Goal: Navigation & Orientation: Find specific page/section

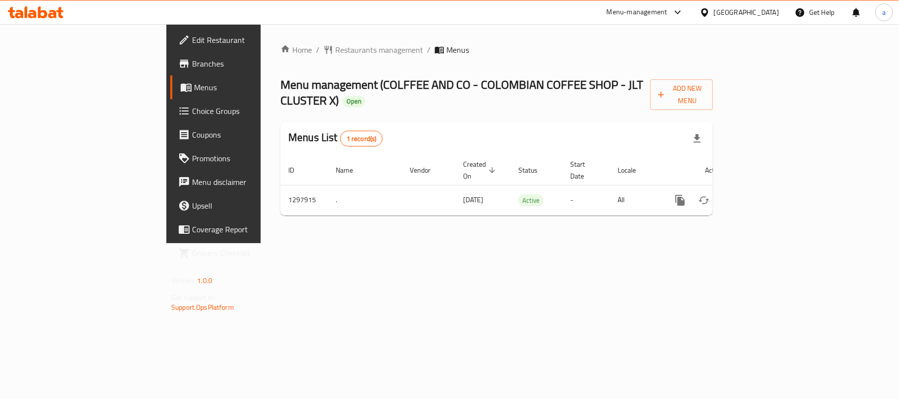
click at [727, 10] on div "[GEOGRAPHIC_DATA]" at bounding box center [746, 12] width 65 height 11
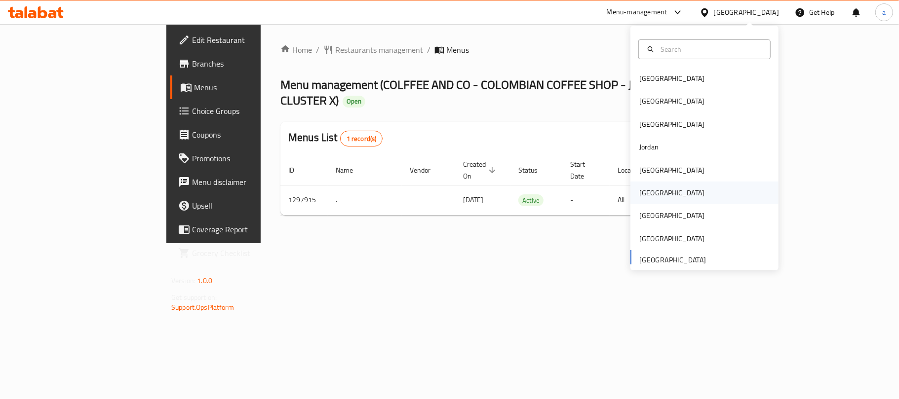
click at [641, 194] on div "[GEOGRAPHIC_DATA]" at bounding box center [671, 193] width 65 height 11
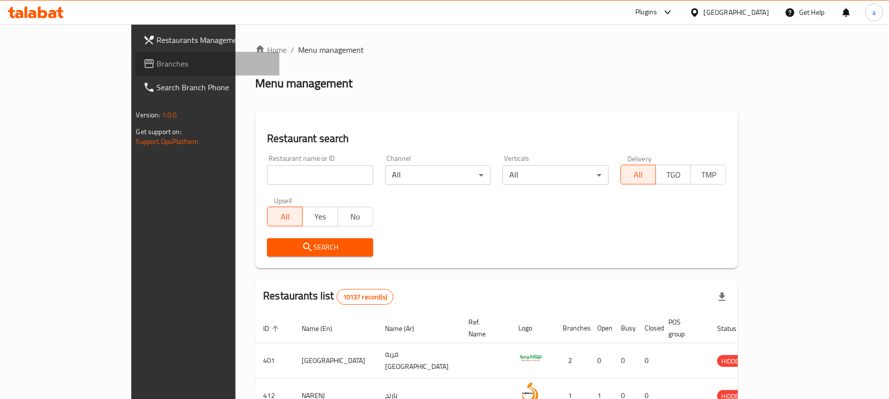
click at [157, 65] on span "Branches" at bounding box center [214, 64] width 115 height 12
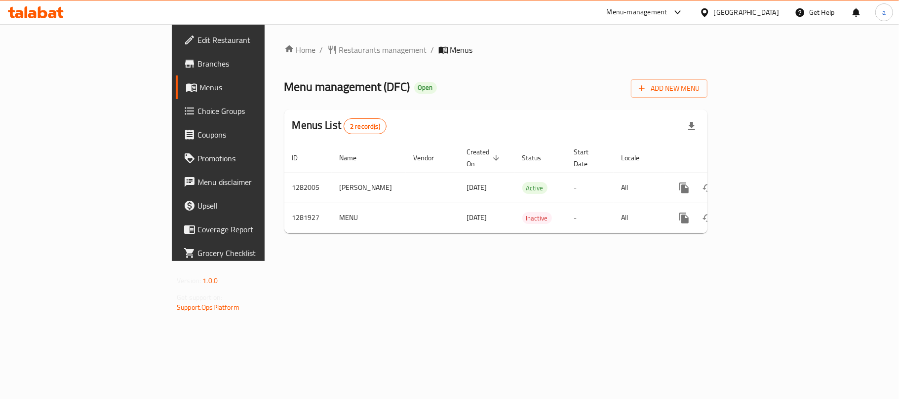
click at [771, 11] on div "[GEOGRAPHIC_DATA]" at bounding box center [746, 12] width 65 height 11
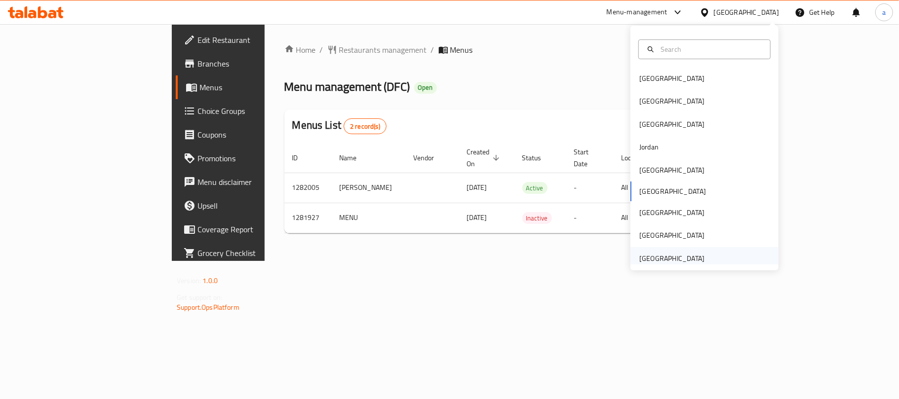
click at [659, 255] on div "[GEOGRAPHIC_DATA]" at bounding box center [671, 258] width 65 height 11
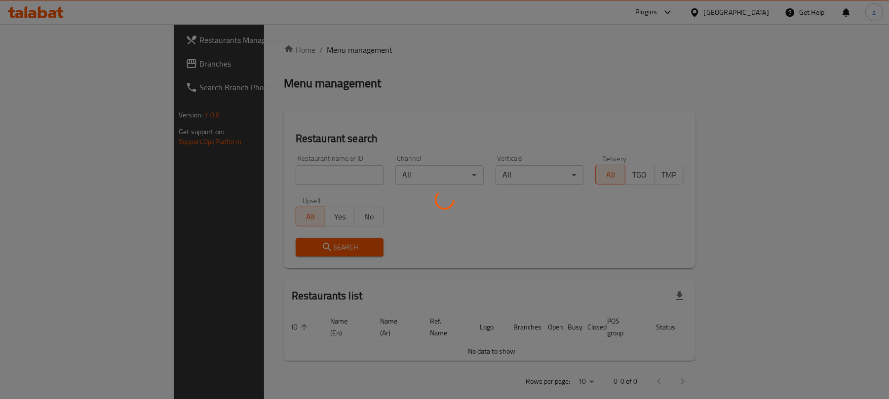
click at [32, 67] on div at bounding box center [444, 199] width 889 height 399
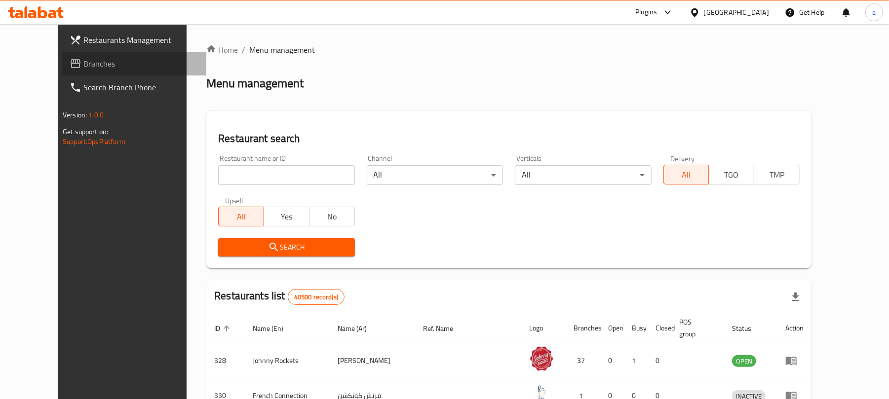
click at [83, 61] on span "Branches" at bounding box center [140, 64] width 115 height 12
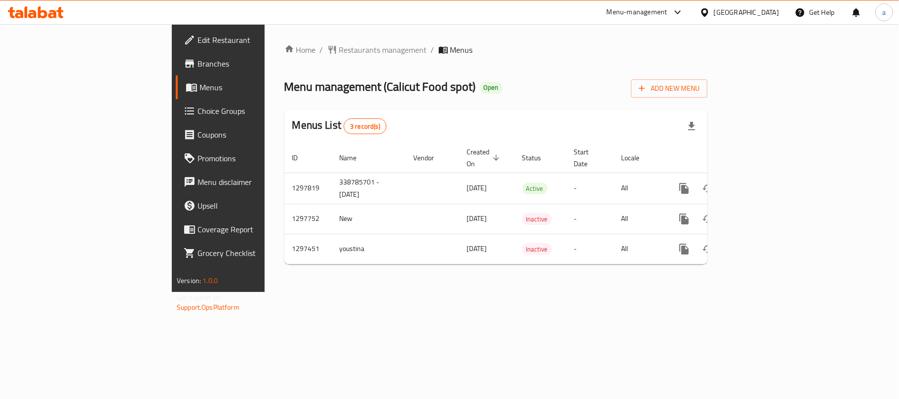
click at [729, 12] on div "[GEOGRAPHIC_DATA]" at bounding box center [746, 12] width 65 height 11
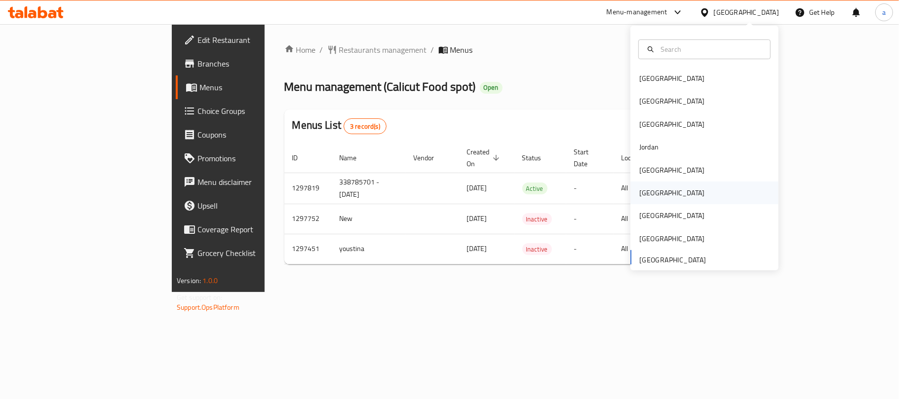
click at [651, 194] on div "[GEOGRAPHIC_DATA]" at bounding box center [671, 193] width 81 height 23
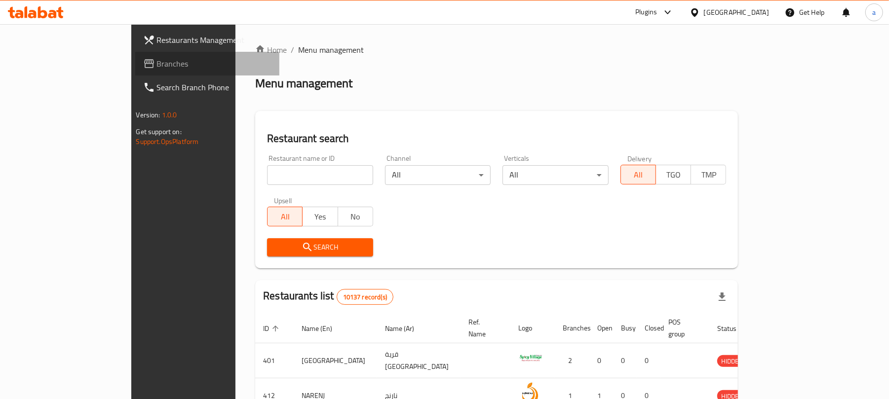
click at [157, 64] on span "Branches" at bounding box center [214, 64] width 115 height 12
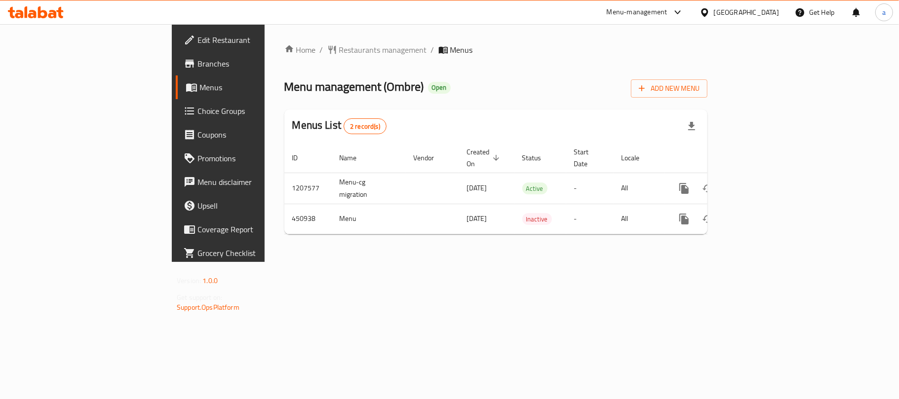
click at [765, 10] on div "[GEOGRAPHIC_DATA]" at bounding box center [746, 12] width 65 height 11
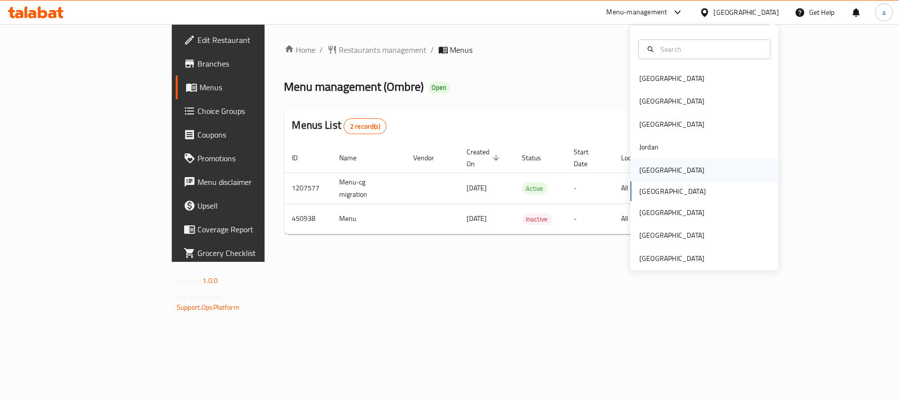
click at [643, 165] on div "[GEOGRAPHIC_DATA]" at bounding box center [671, 170] width 65 height 11
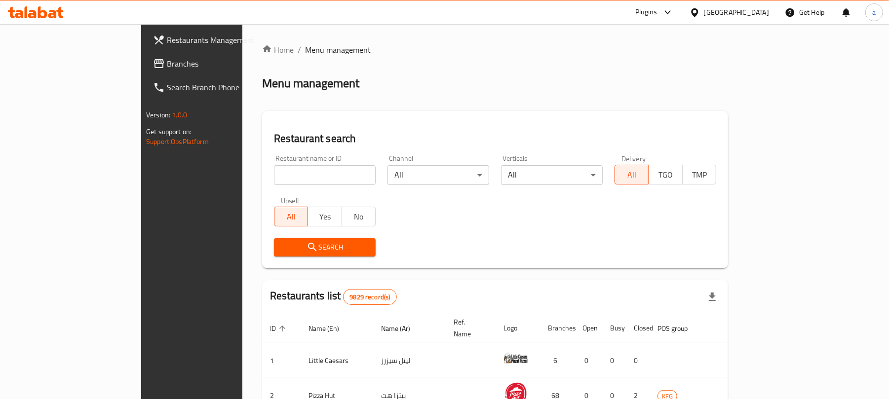
click at [167, 69] on span "Branches" at bounding box center [224, 64] width 115 height 12
